Goal: Task Accomplishment & Management: Manage account settings

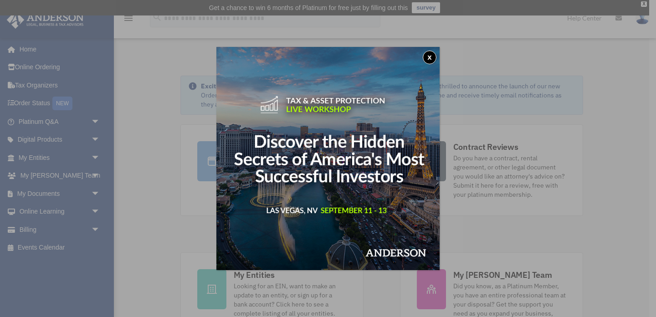
click at [429, 57] on button "x" at bounding box center [430, 58] width 14 height 14
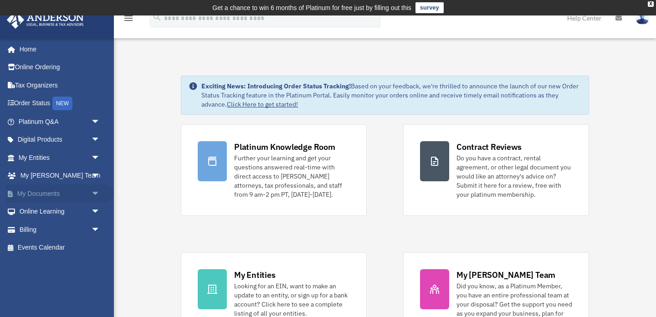
click at [54, 194] on link "My Documents arrow_drop_down" at bounding box center [60, 193] width 108 height 18
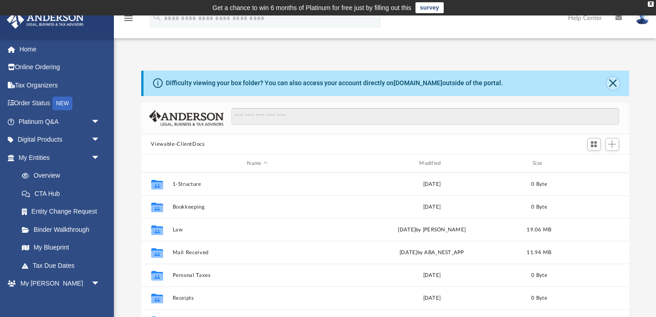
click at [614, 86] on button "Close" at bounding box center [613, 83] width 13 height 13
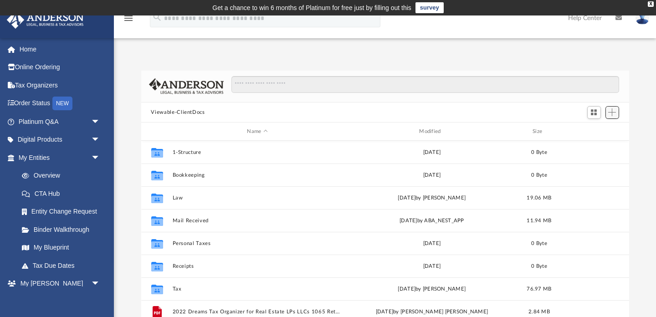
click at [614, 110] on span "Add" at bounding box center [612, 112] width 8 height 8
click at [599, 129] on li "Upload" at bounding box center [598, 131] width 29 height 10
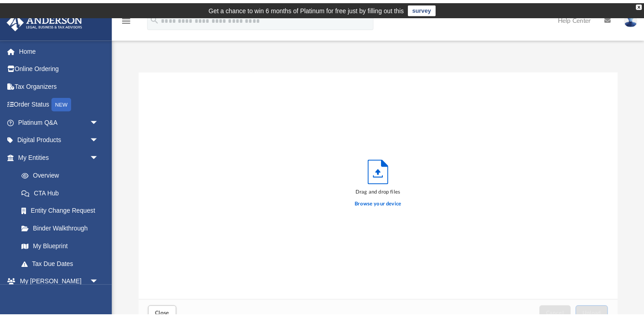
scroll to position [231, 488]
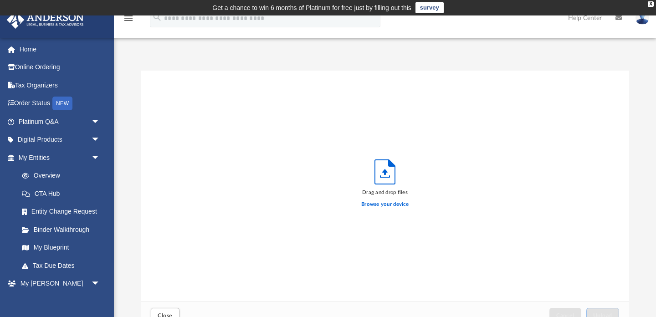
click at [652, 131] on div "Difficulty viewing your box folder? You can also access your account directly o…" at bounding box center [385, 200] width 542 height 259
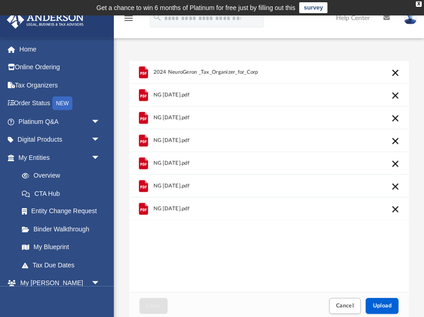
scroll to position [231, 279]
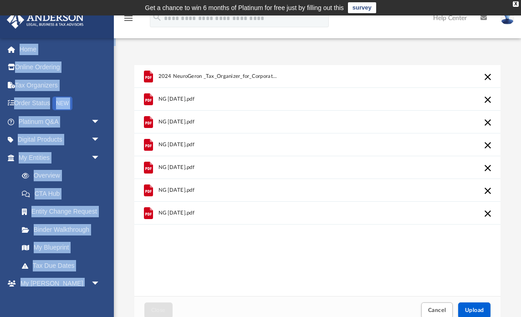
drag, startPoint x: 394, startPoint y: 28, endPoint x: 367, endPoint y: 118, distance: 93.4
click at [367, 118] on div "menu search Site Menu add sreejesh_physio@hotmail.com My Profile Reset Password…" at bounding box center [260, 179] width 521 height 329
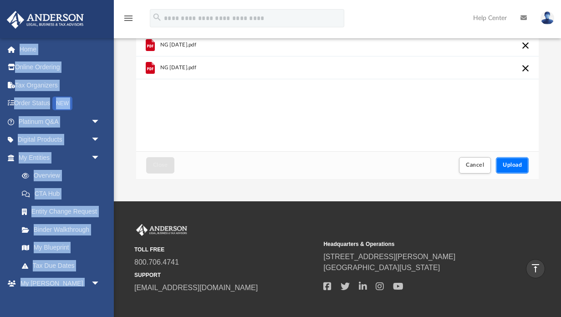
click at [522, 160] on button "Upload" at bounding box center [512, 165] width 33 height 16
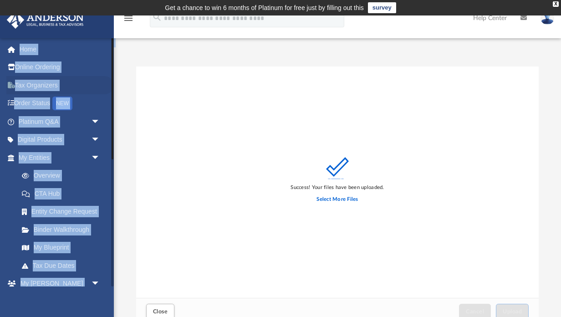
click at [103, 82] on link "Tax Organizers" at bounding box center [60, 85] width 108 height 18
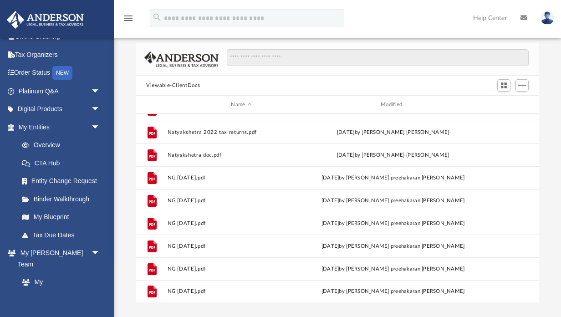
scroll to position [56, 0]
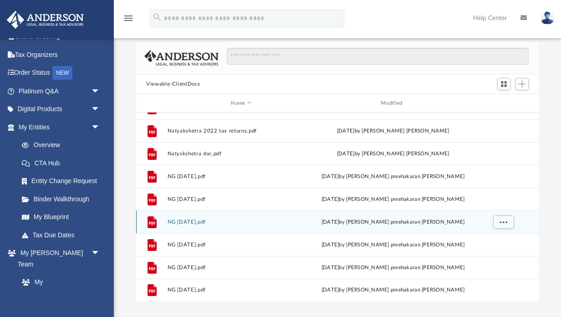
click at [190, 220] on button "NG [DATE].pdf" at bounding box center [242, 222] width 148 height 6
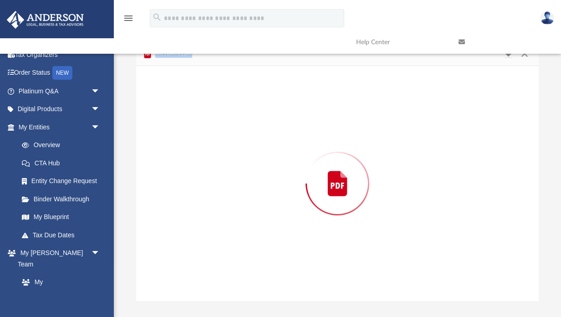
click at [190, 220] on div "Preview" at bounding box center [337, 183] width 403 height 235
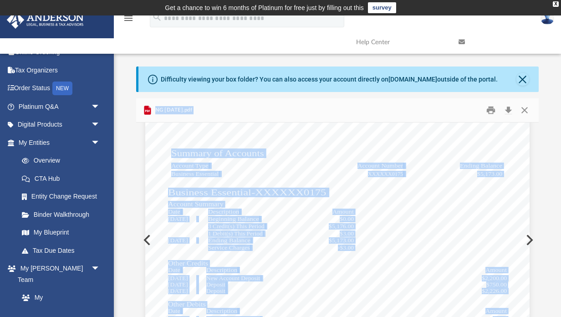
scroll to position [0, 0]
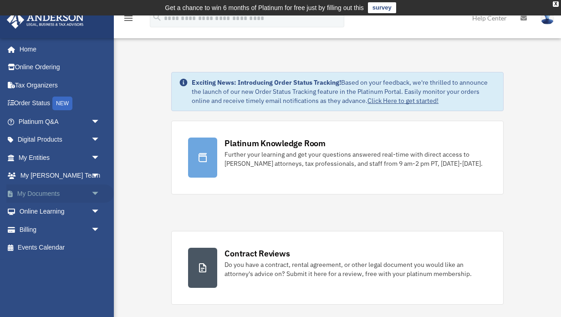
click at [46, 193] on link "My Documents arrow_drop_down" at bounding box center [60, 193] width 108 height 18
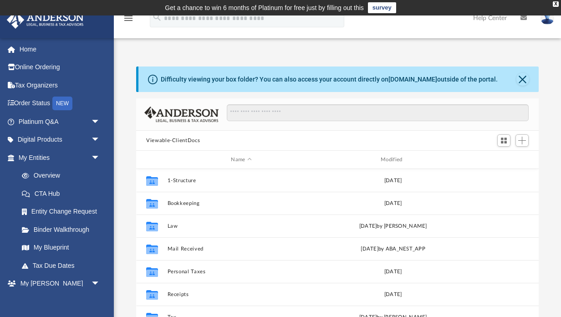
scroll to position [207, 402]
click at [525, 80] on button "Close" at bounding box center [523, 79] width 13 height 13
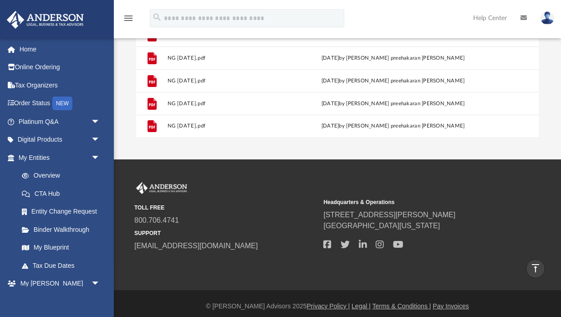
scroll to position [194, 0]
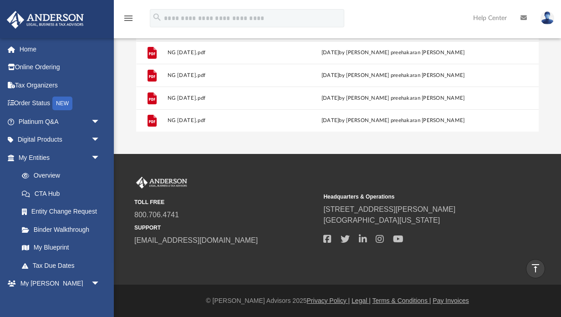
click at [548, 16] on img at bounding box center [548, 17] width 14 height 13
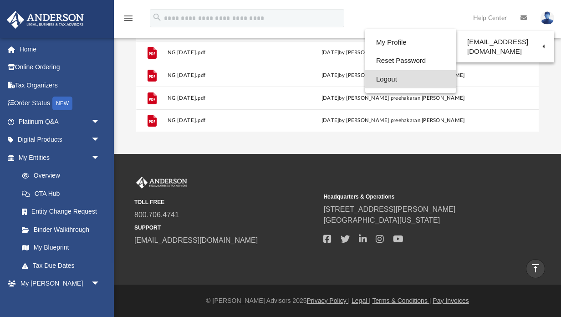
click at [387, 76] on link "Logout" at bounding box center [410, 79] width 91 height 19
